Goal: Information Seeking & Learning: Learn about a topic

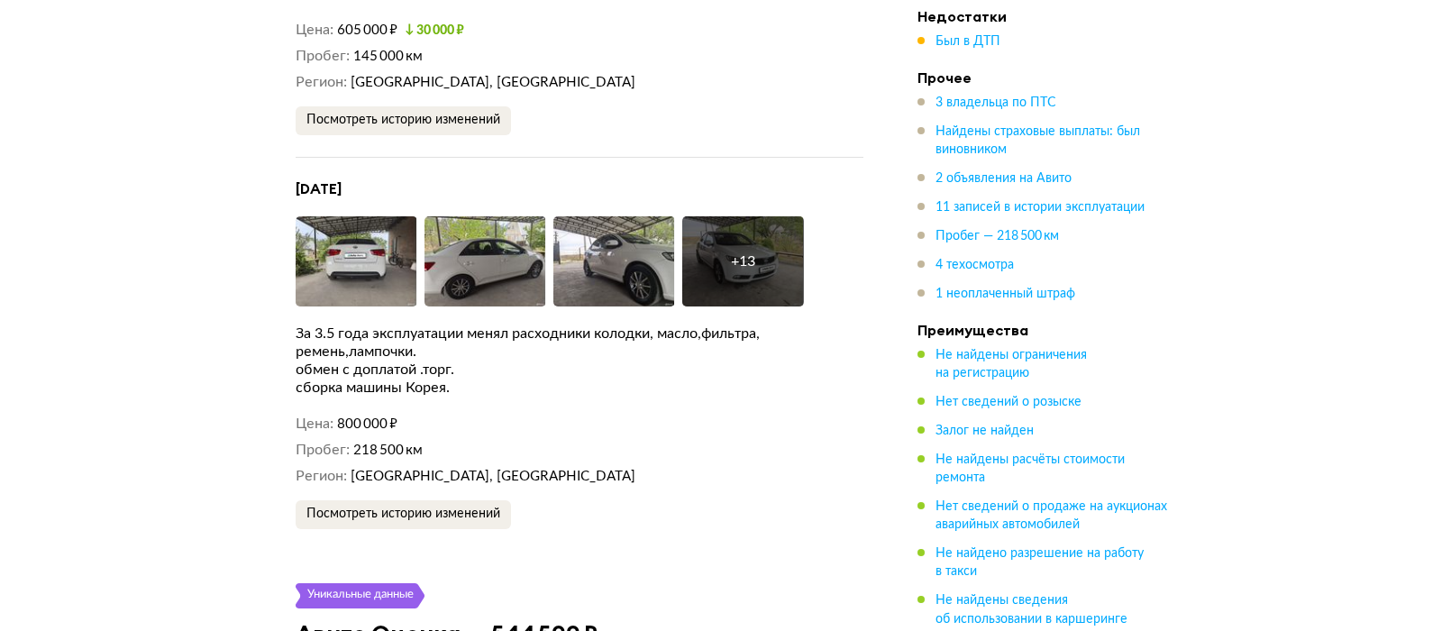
scroll to position [4056, 0]
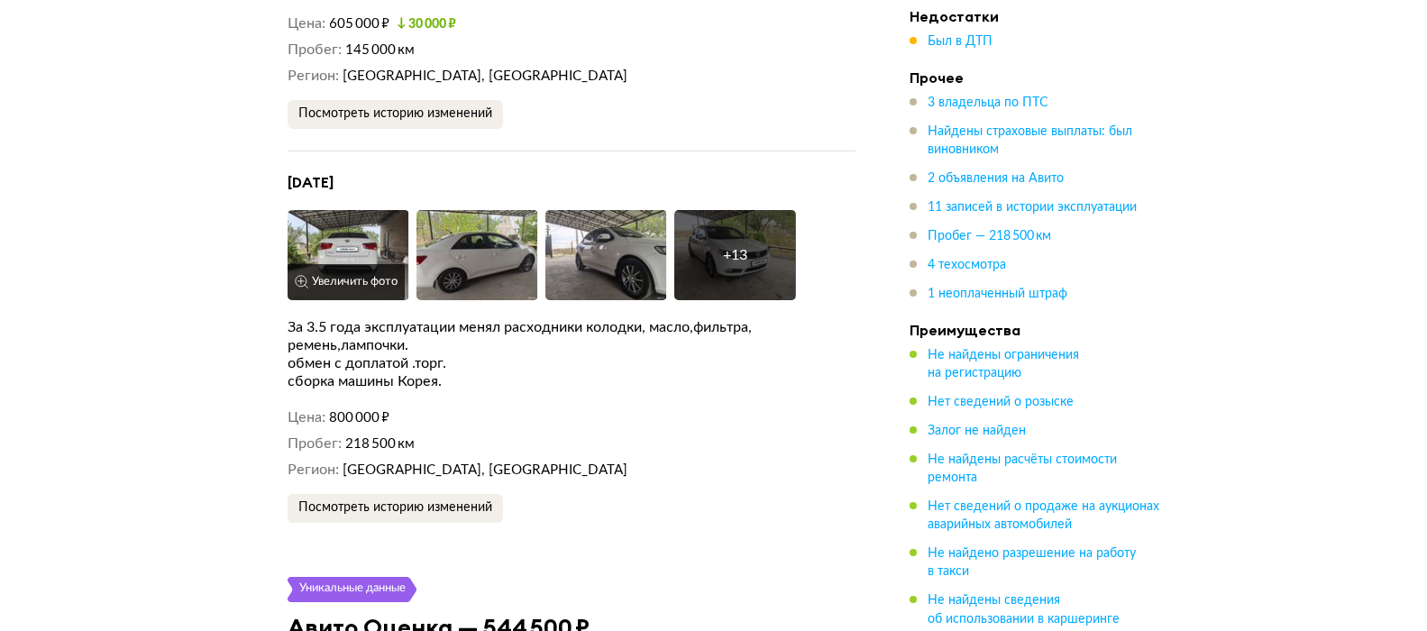
click at [397, 245] on img at bounding box center [349, 255] width 122 height 90
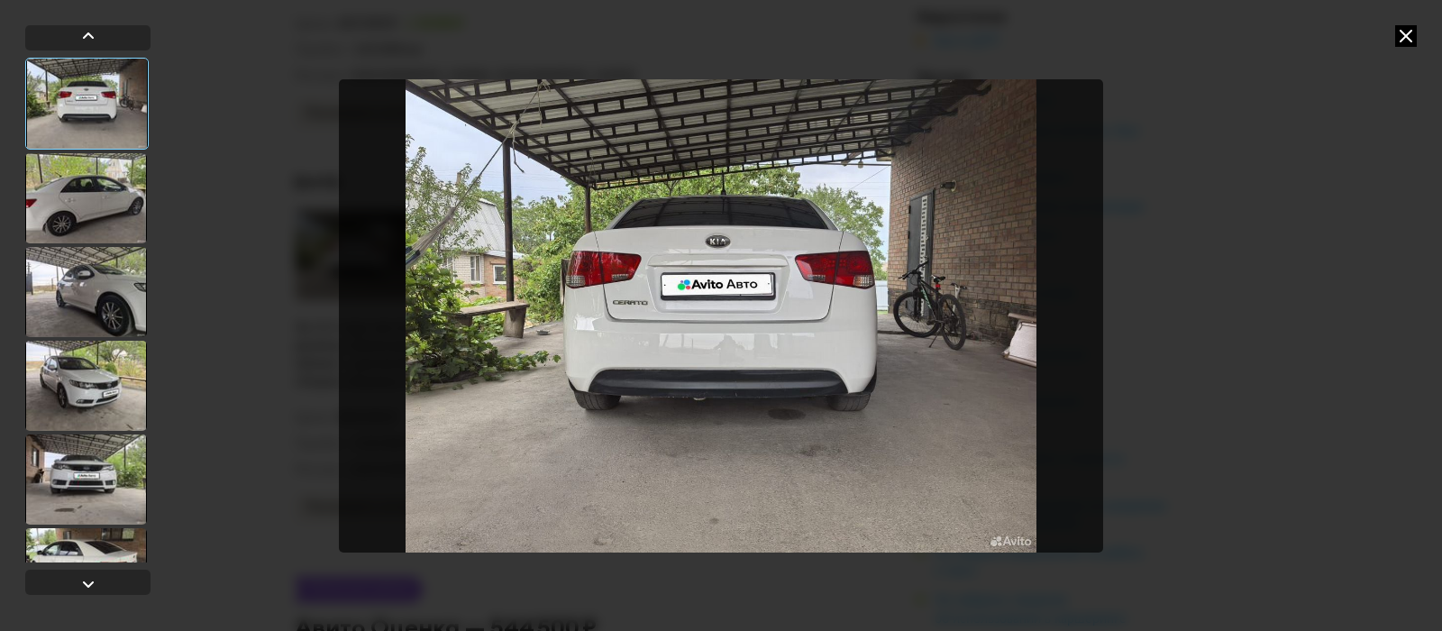
click at [122, 196] on div at bounding box center [86, 198] width 122 height 90
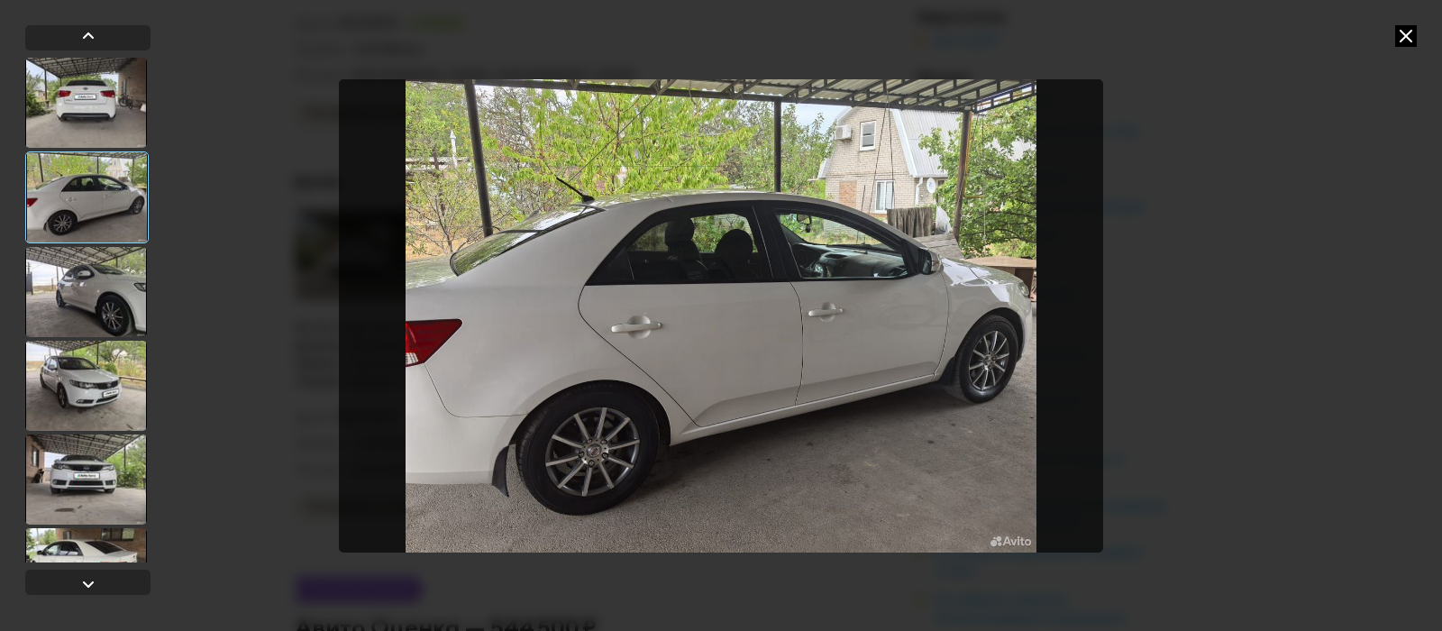
click at [91, 303] on div at bounding box center [86, 292] width 122 height 90
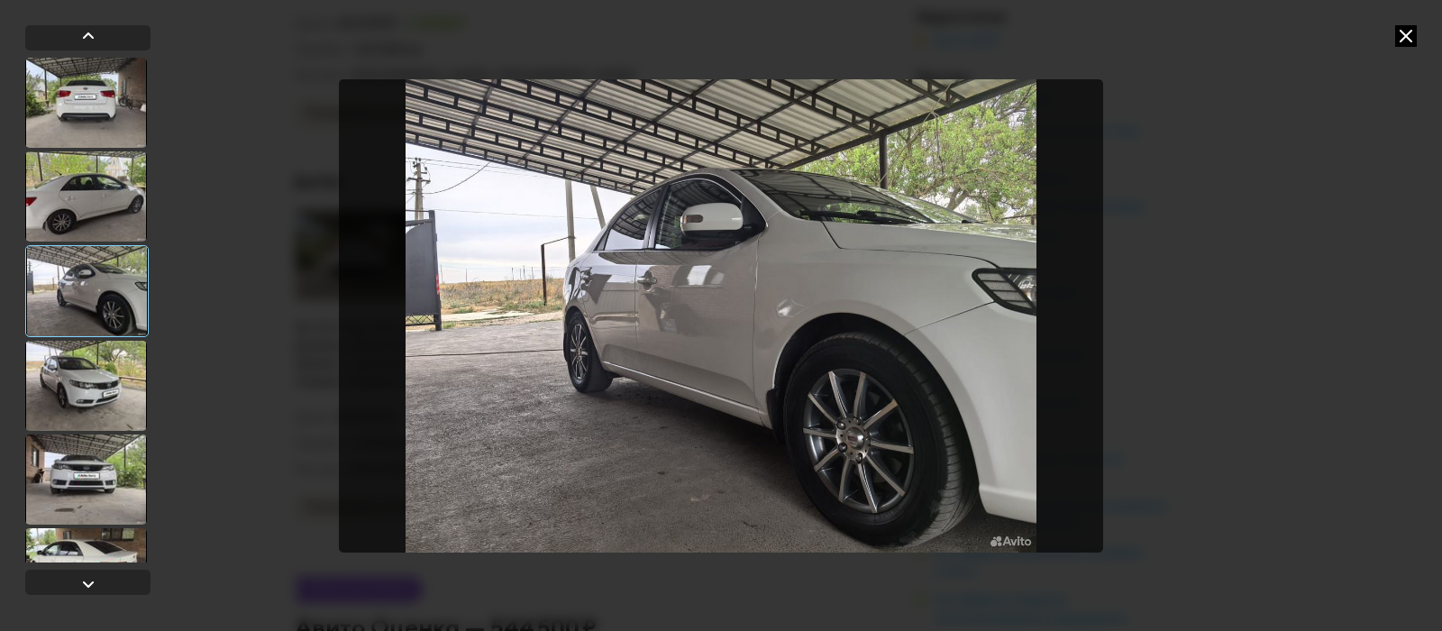
click at [100, 390] on div at bounding box center [86, 386] width 122 height 90
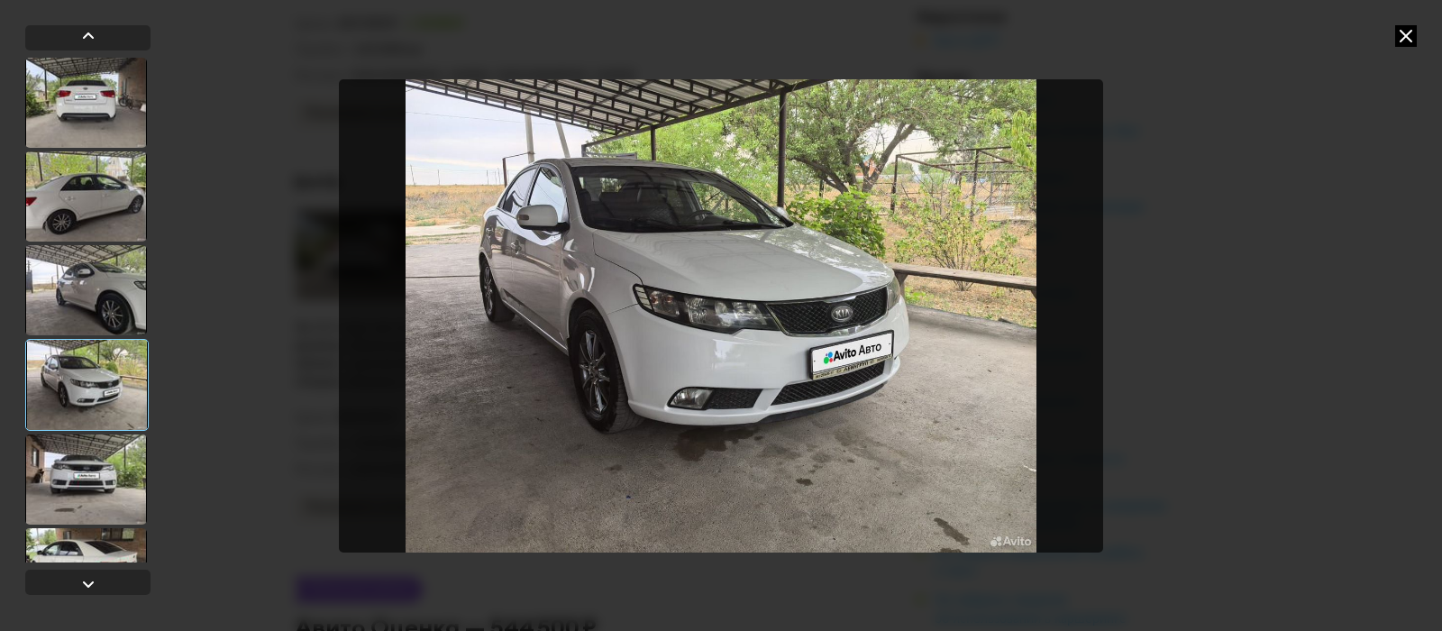
click at [90, 471] on div at bounding box center [86, 479] width 122 height 90
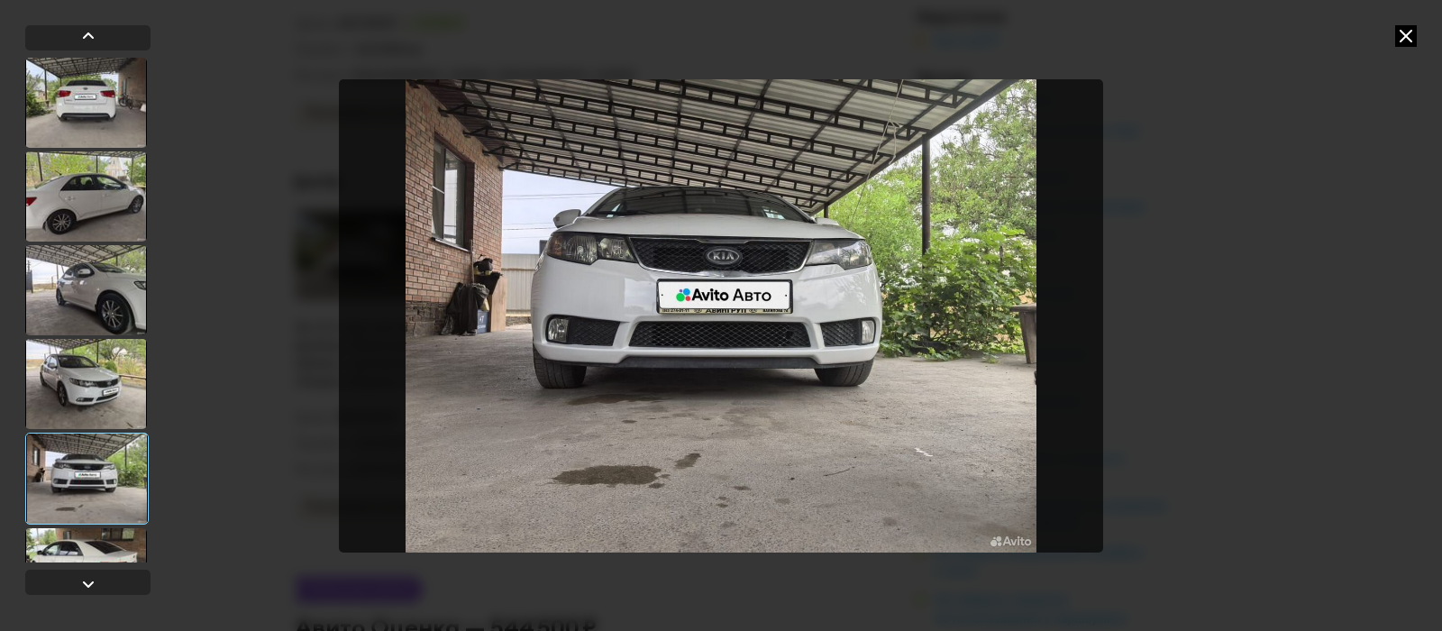
click at [94, 538] on div at bounding box center [86, 573] width 122 height 90
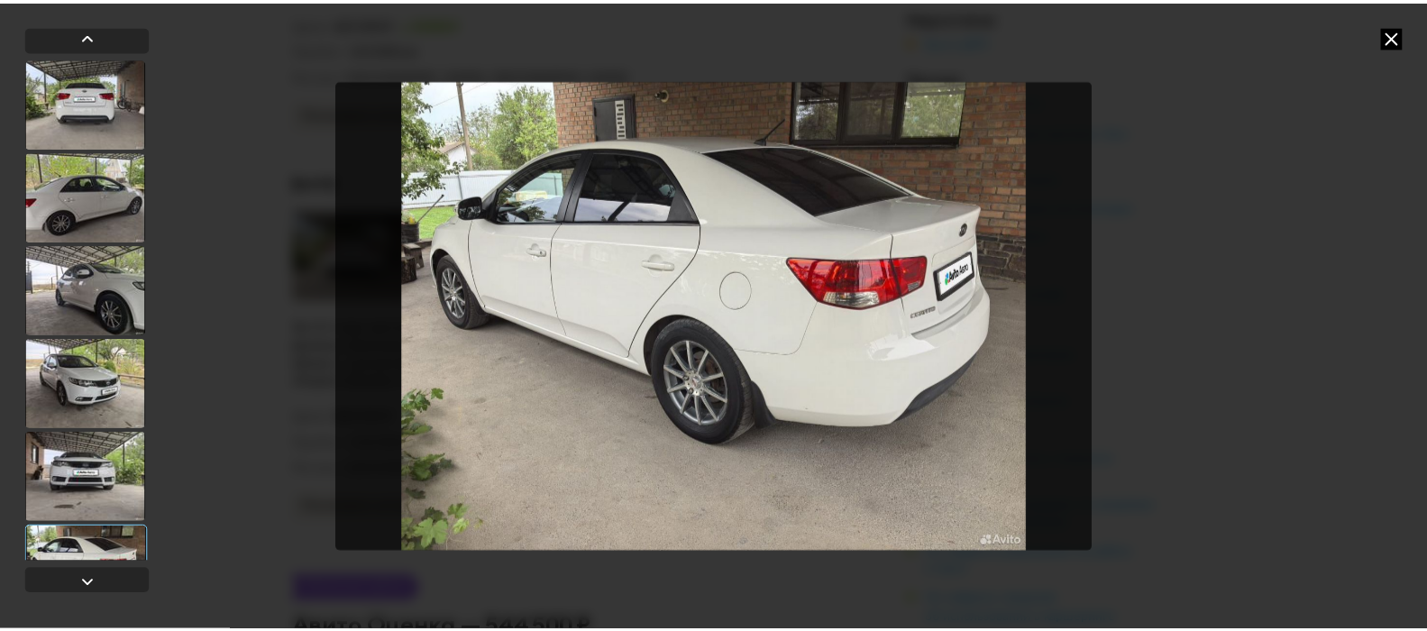
scroll to position [90, 0]
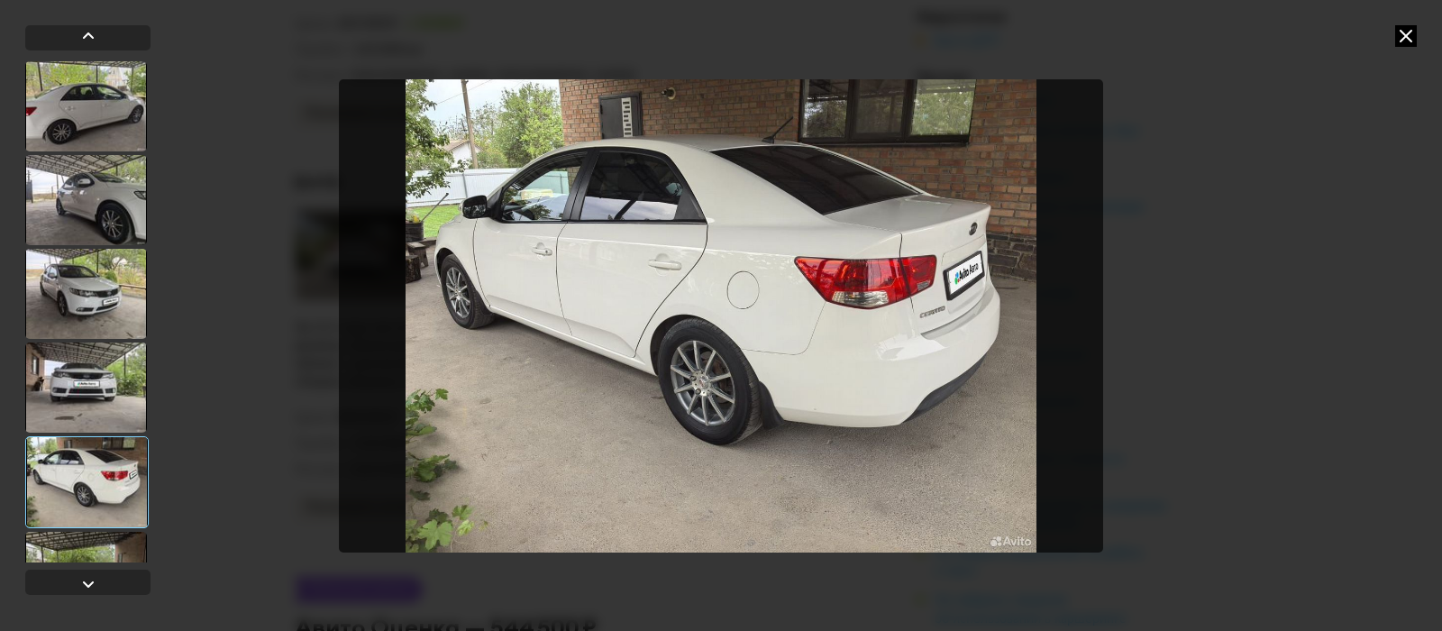
click at [124, 543] on div at bounding box center [86, 577] width 122 height 90
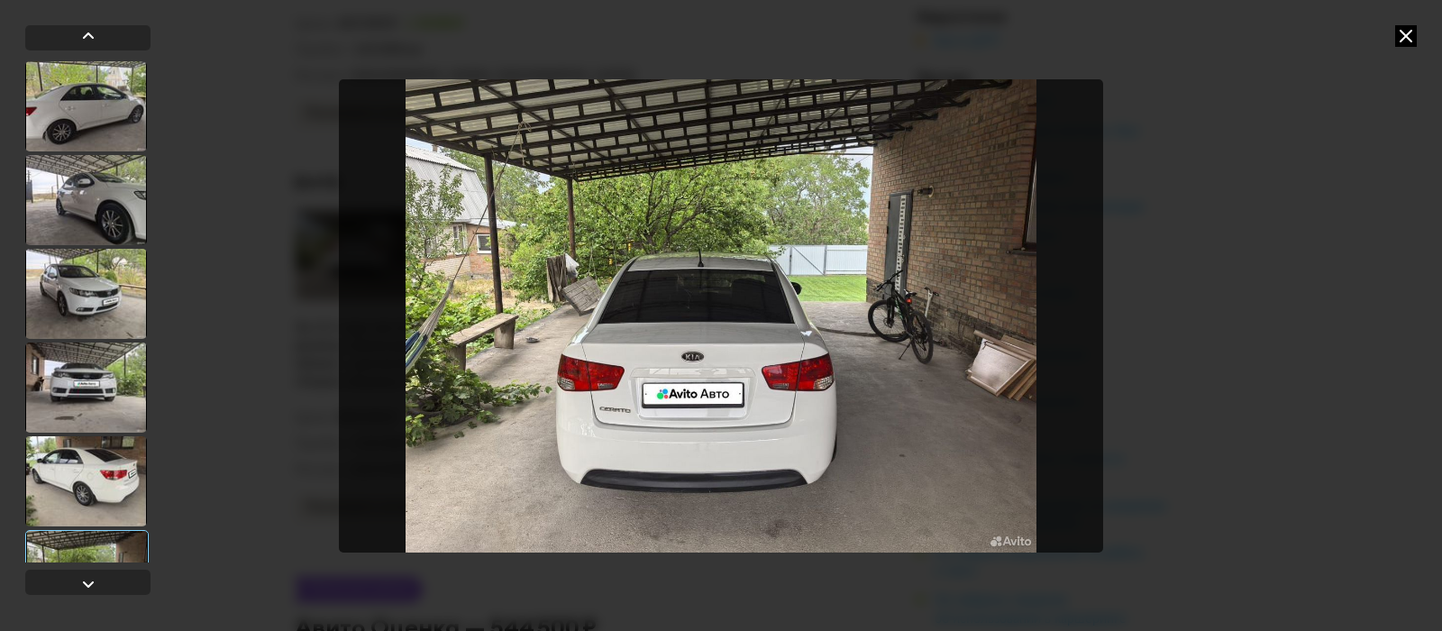
click at [50, 467] on div at bounding box center [86, 481] width 122 height 90
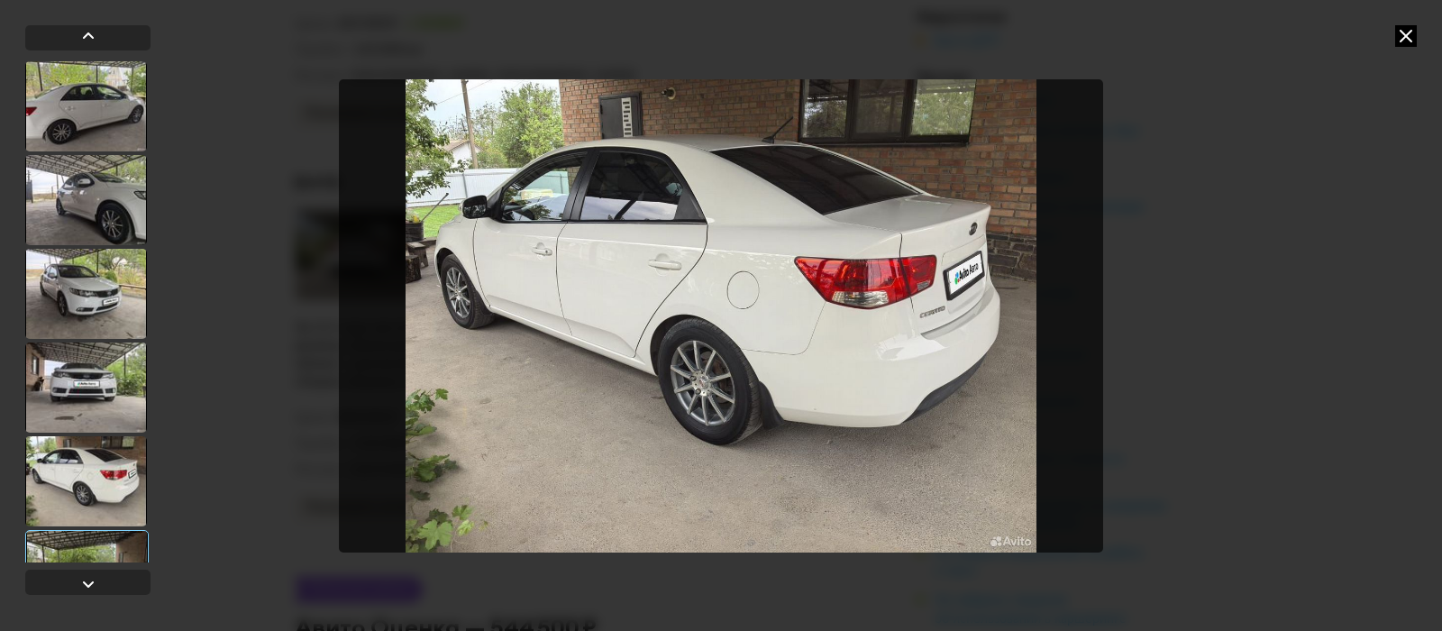
click at [96, 396] on div at bounding box center [86, 388] width 122 height 90
click at [96, 389] on div at bounding box center [86, 388] width 122 height 90
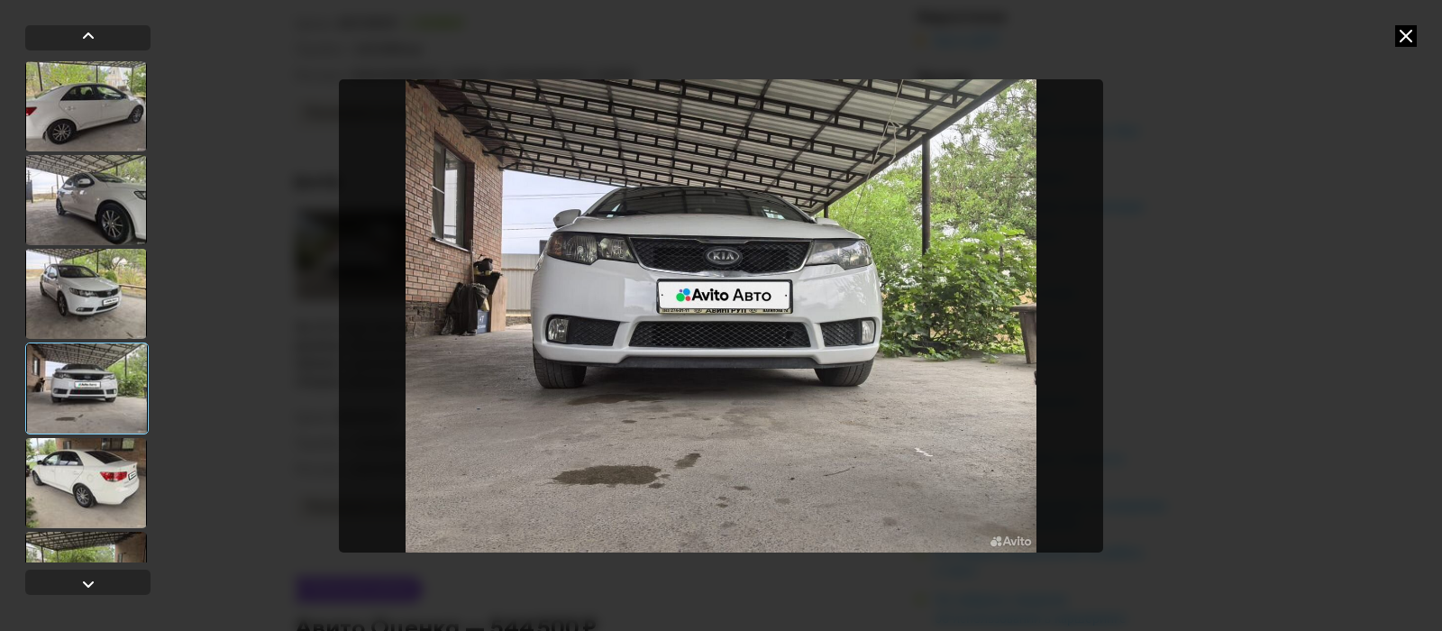
click at [80, 308] on div at bounding box center [86, 294] width 122 height 90
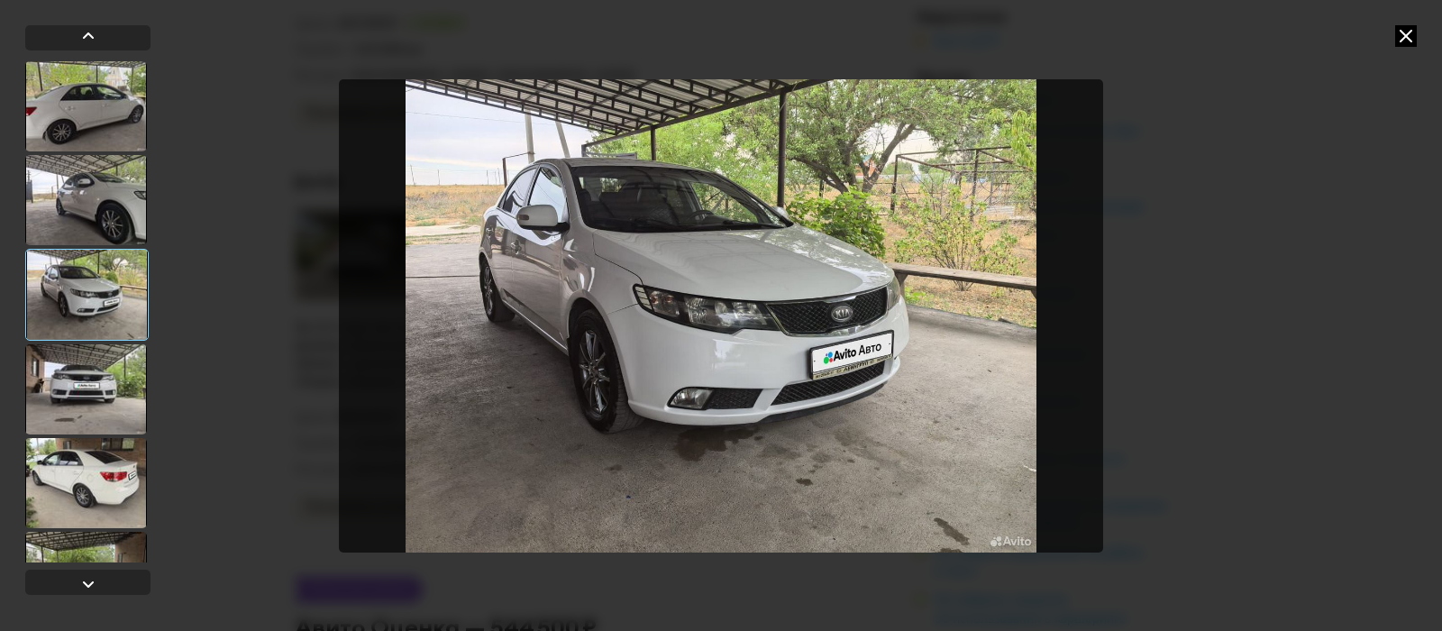
click at [79, 194] on div at bounding box center [86, 200] width 122 height 90
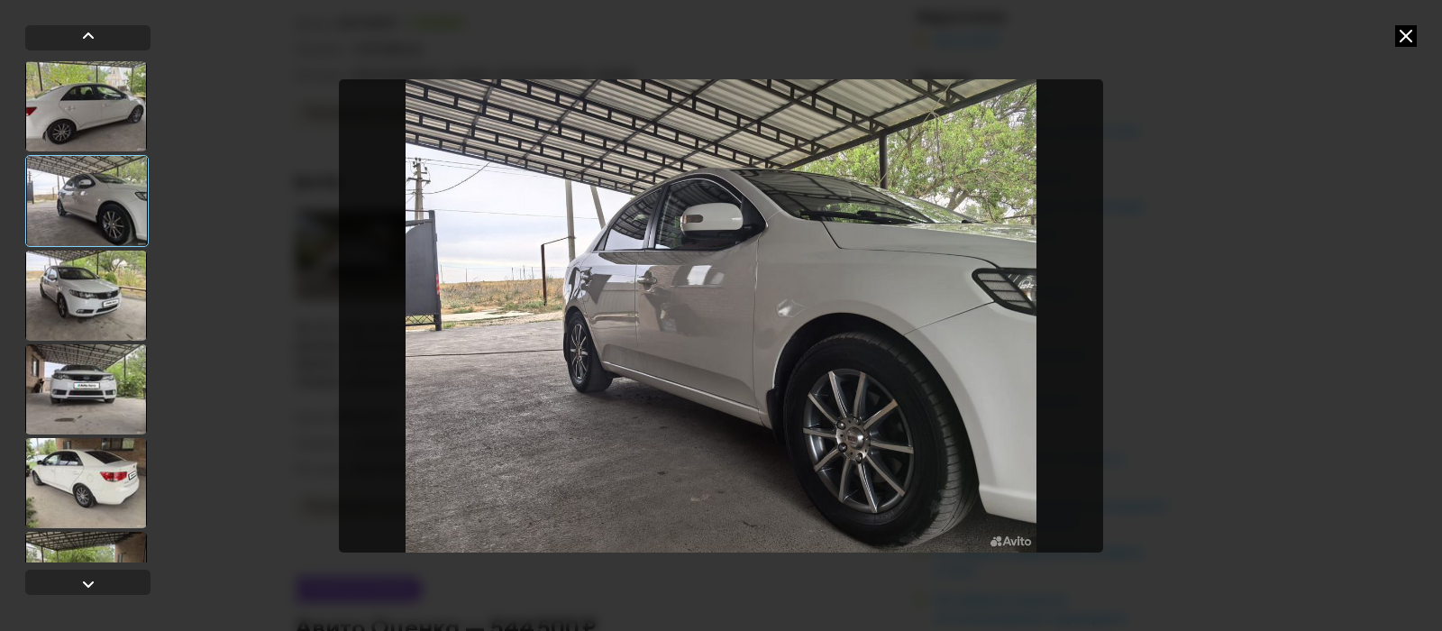
click at [94, 121] on div at bounding box center [86, 106] width 122 height 90
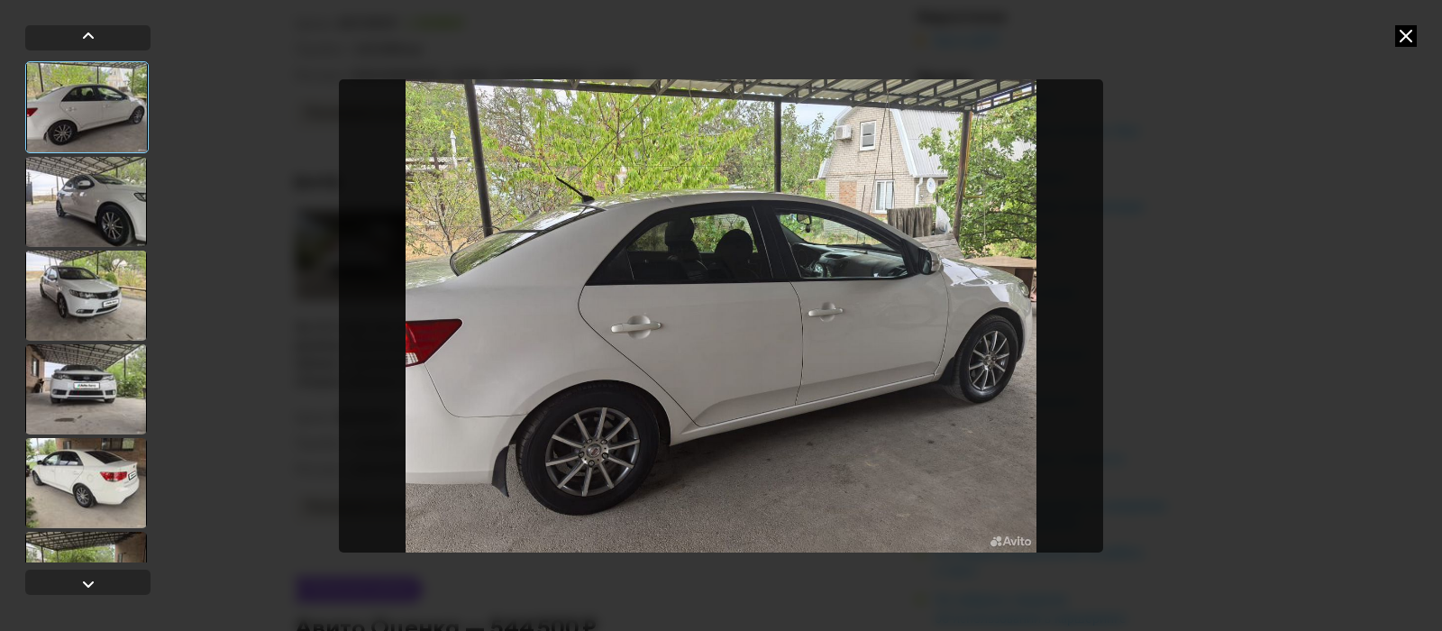
click at [1411, 36] on icon at bounding box center [1406, 36] width 22 height 22
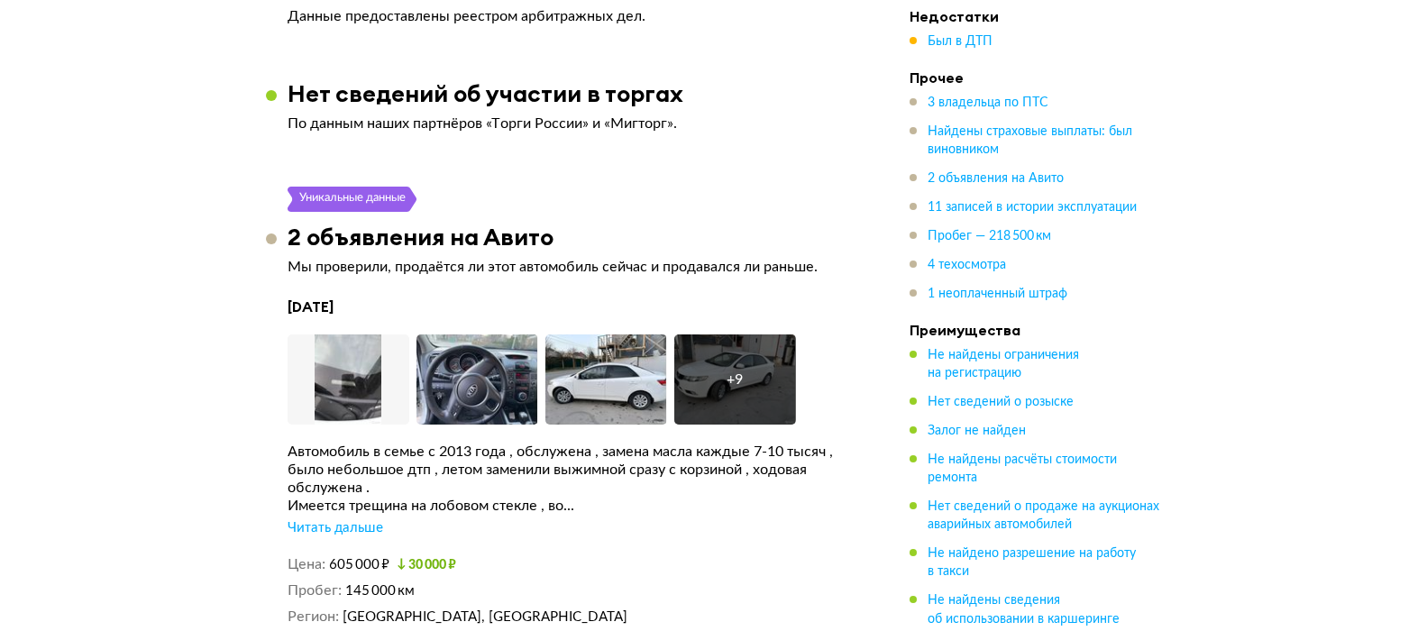
scroll to position [3425, 0]
